Goal: Information Seeking & Learning: Learn about a topic

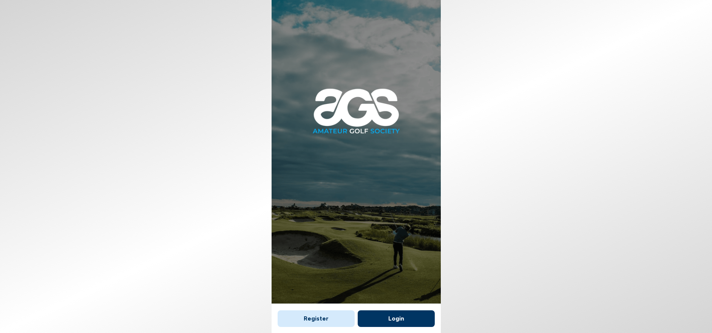
click at [397, 318] on button "Login" at bounding box center [395, 318] width 77 height 17
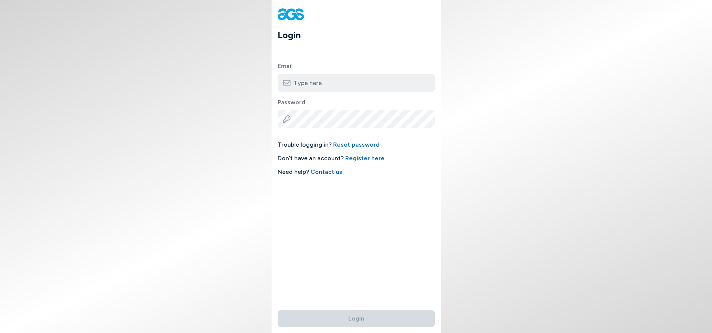
click at [330, 82] on input "email" at bounding box center [355, 83] width 157 height 18
type input "[EMAIL_ADDRESS][DOMAIN_NAME]"
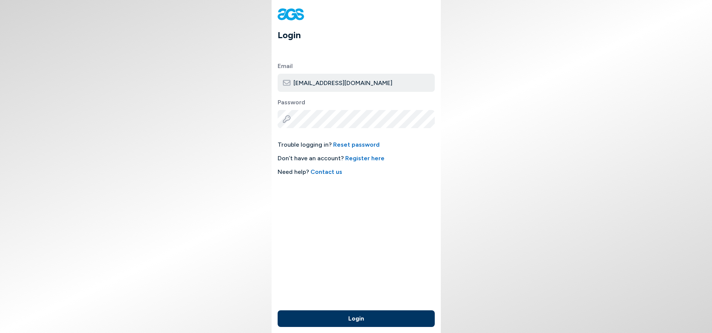
click at [336, 314] on button "Login" at bounding box center [355, 318] width 157 height 17
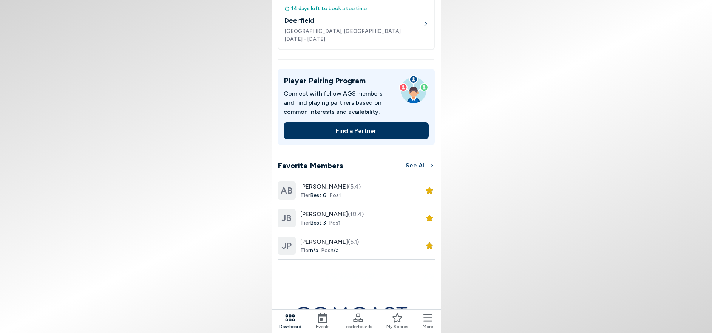
scroll to position [302, 0]
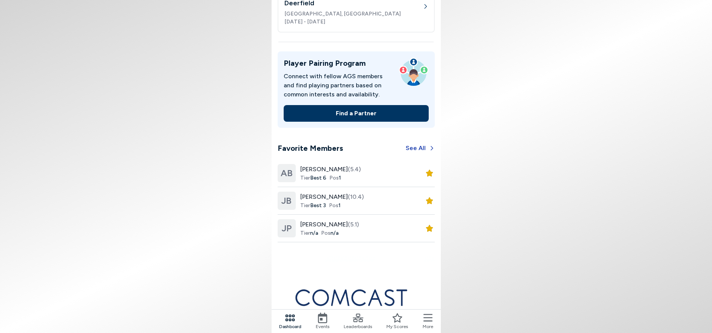
click at [413, 146] on button "See All" at bounding box center [419, 148] width 29 height 17
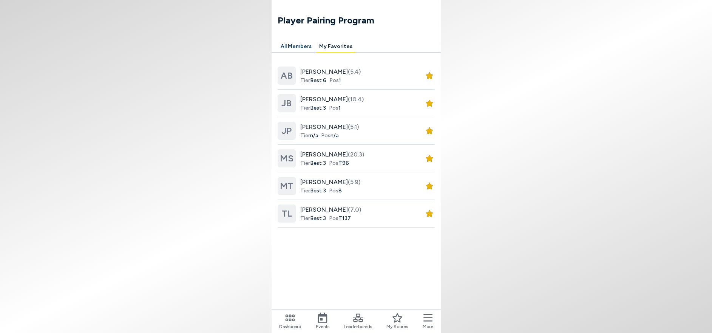
click at [311, 208] on span "[PERSON_NAME] (7.0)" at bounding box center [330, 209] width 61 height 9
click at [317, 72] on span "[PERSON_NAME] (5.4)" at bounding box center [330, 71] width 60 height 9
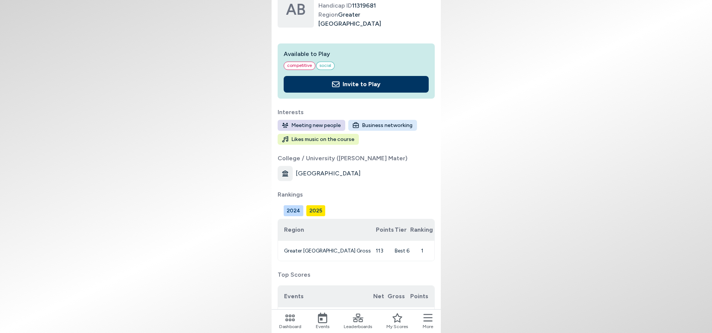
scroll to position [151, 0]
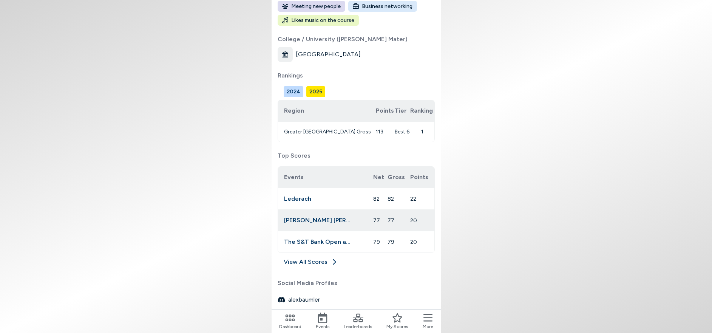
click at [316, 262] on link "View All Scores" at bounding box center [355, 263] width 157 height 12
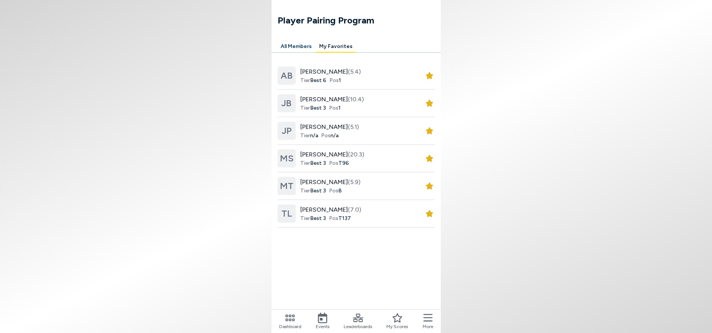
click at [310, 99] on span "[PERSON_NAME] (10.4)" at bounding box center [331, 99] width 63 height 9
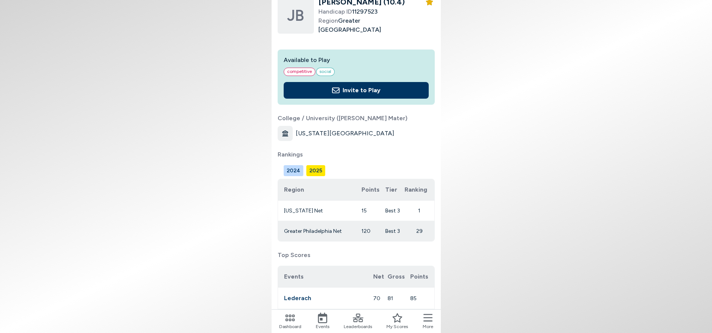
scroll to position [65, 0]
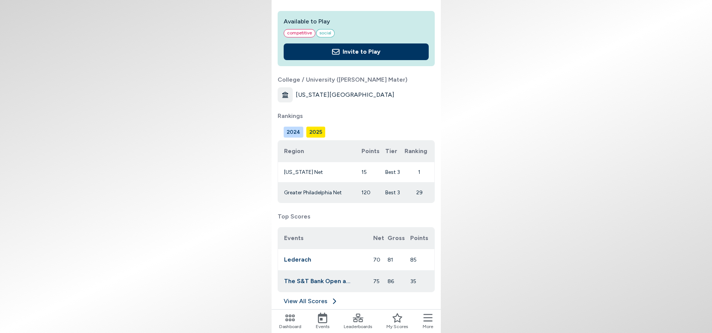
click at [297, 298] on link "View All Scores" at bounding box center [355, 302] width 157 height 12
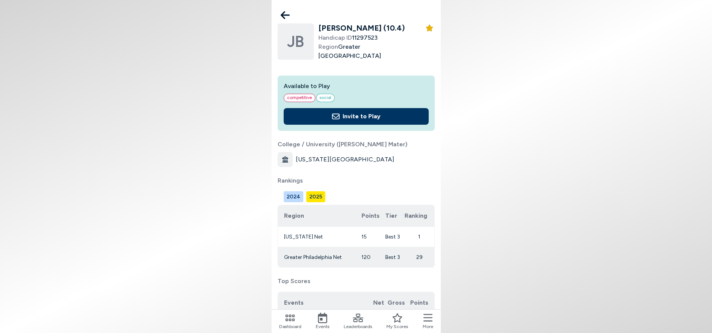
scroll to position [65, 0]
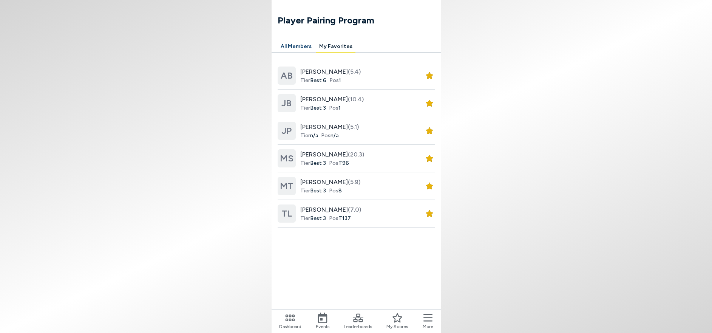
click at [323, 154] on span "[PERSON_NAME] (20.3)" at bounding box center [332, 154] width 64 height 9
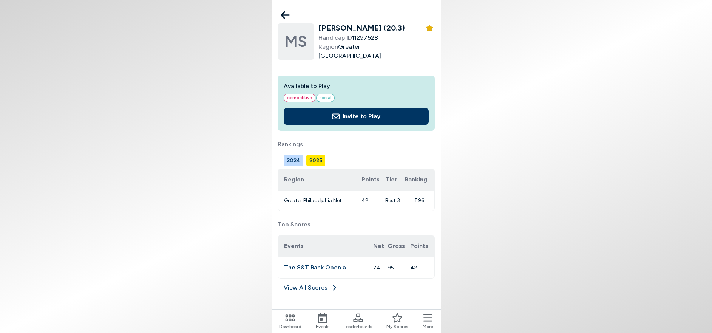
click at [301, 283] on link "View All Scores" at bounding box center [355, 289] width 157 height 12
